Goal: Task Accomplishment & Management: Manage account settings

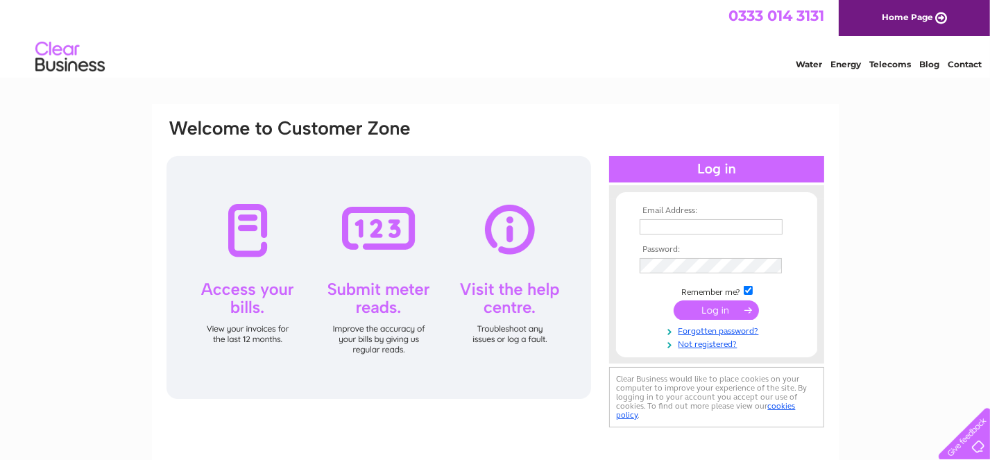
click at [653, 226] on input "text" at bounding box center [711, 226] width 143 height 15
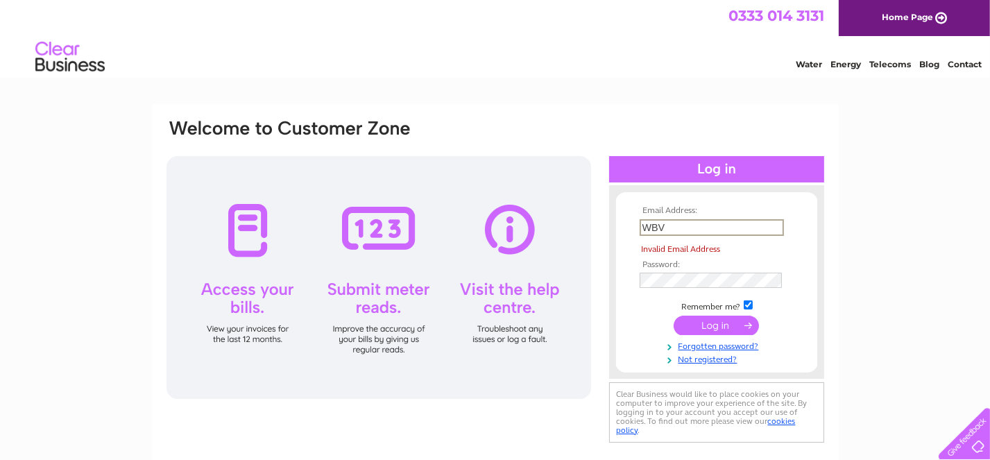
click at [674, 223] on input "WBV" at bounding box center [712, 227] width 144 height 17
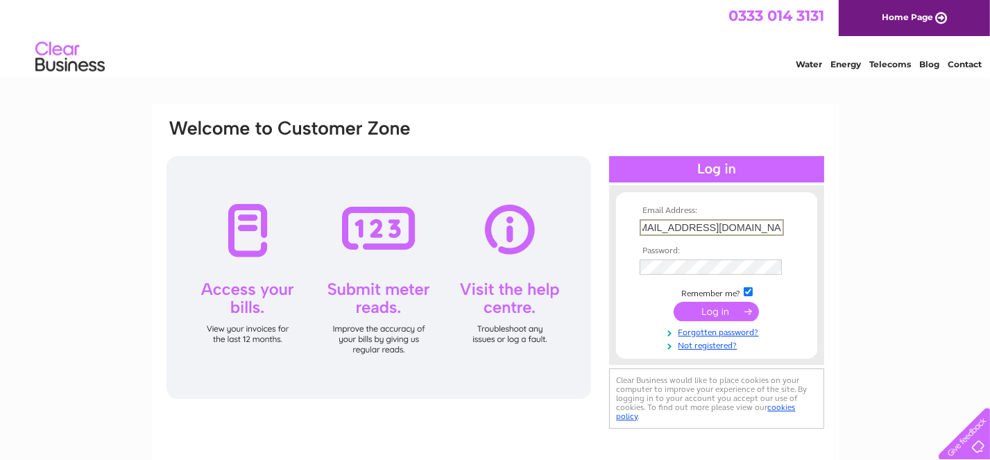
scroll to position [0, 21]
type input "[EMAIL_ADDRESS][DOMAIN_NAME]"
click at [723, 304] on input "submit" at bounding box center [716, 311] width 85 height 19
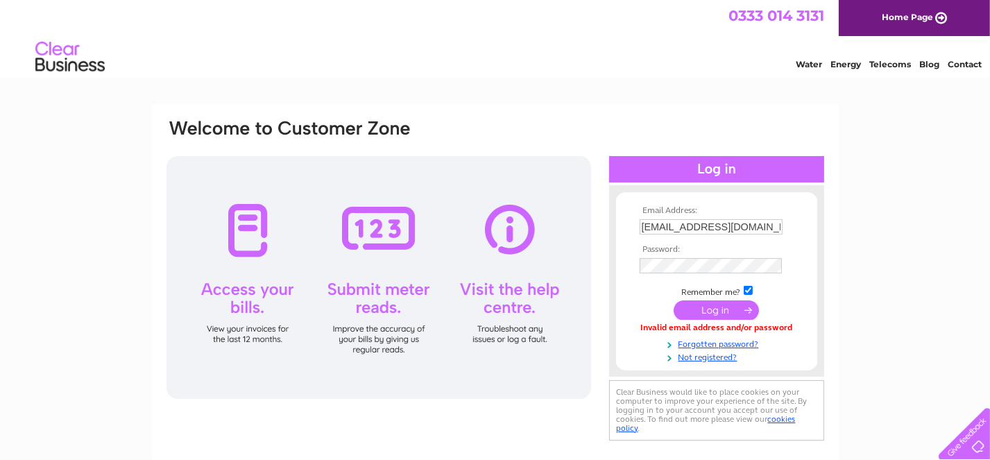
click at [726, 311] on input "submit" at bounding box center [716, 309] width 85 height 19
